Goal: Register for event/course

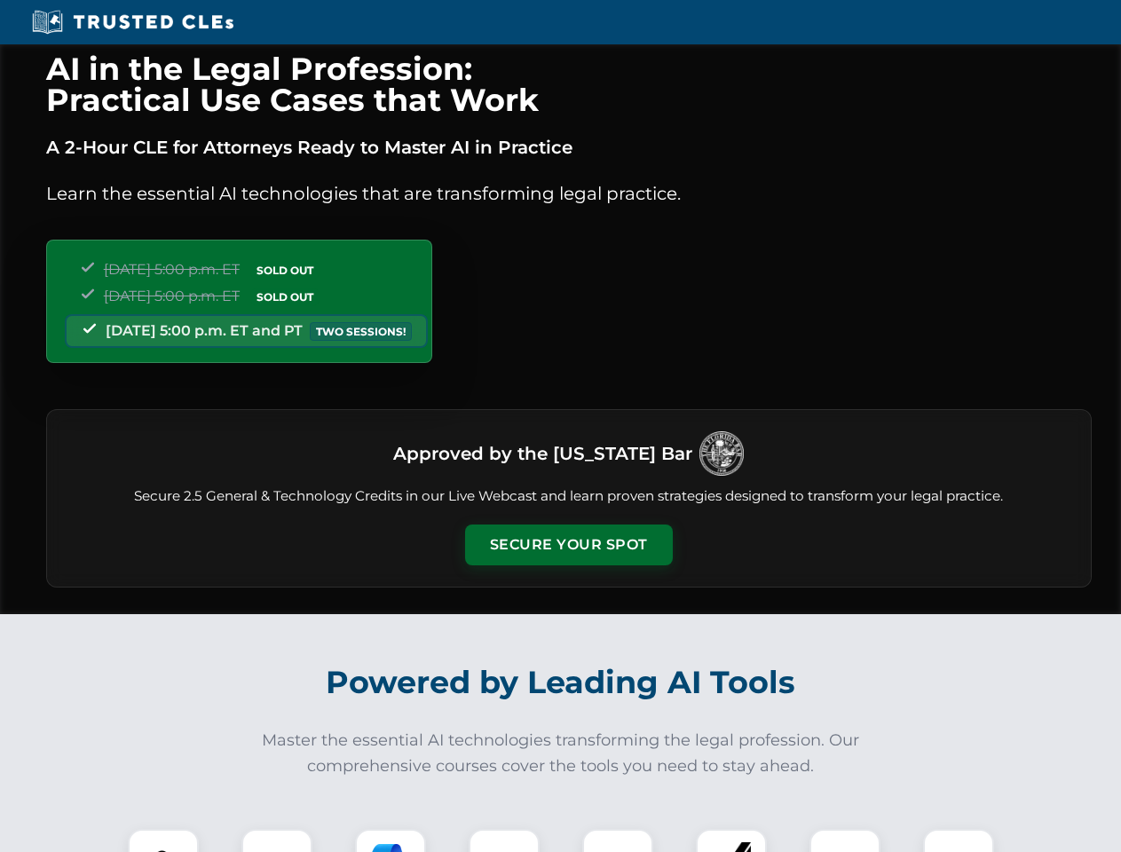
click at [568, 545] on button "Secure Your Spot" at bounding box center [569, 545] width 208 height 41
click at [163, 840] on img at bounding box center [163, 864] width 51 height 51
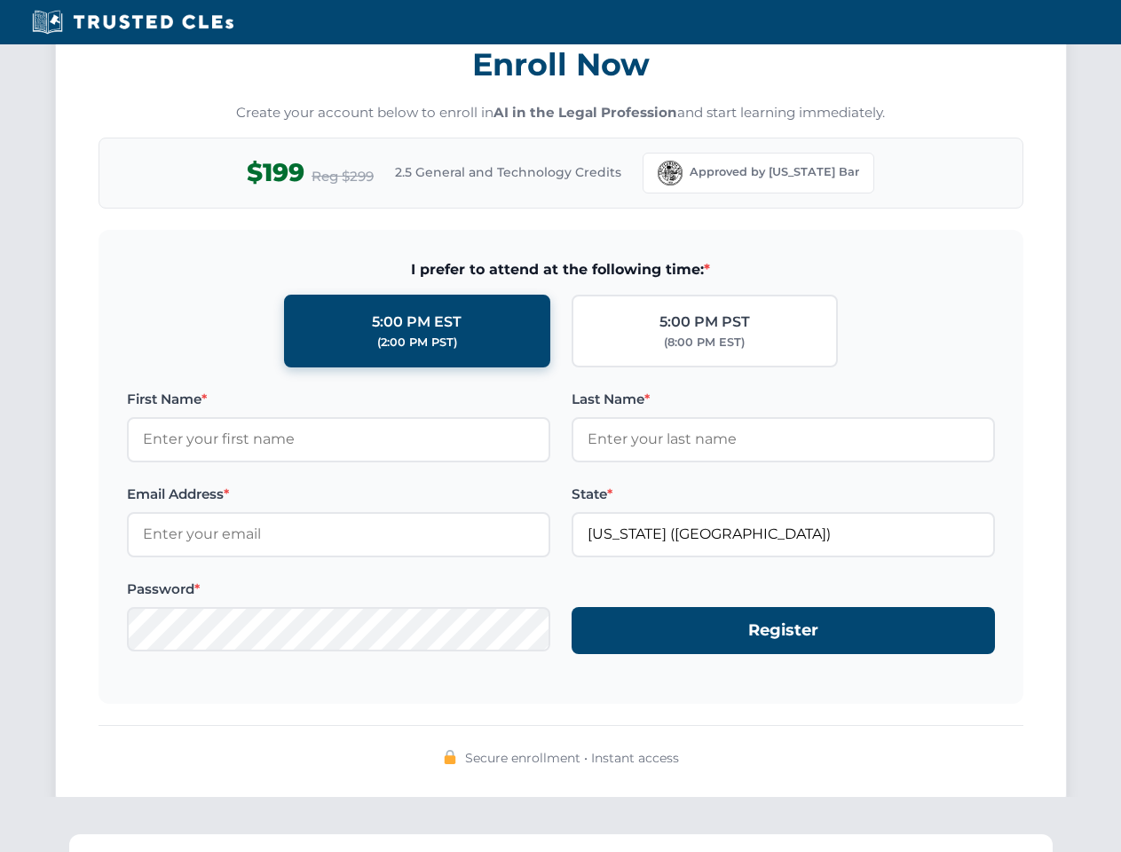
scroll to position [1742, 0]
